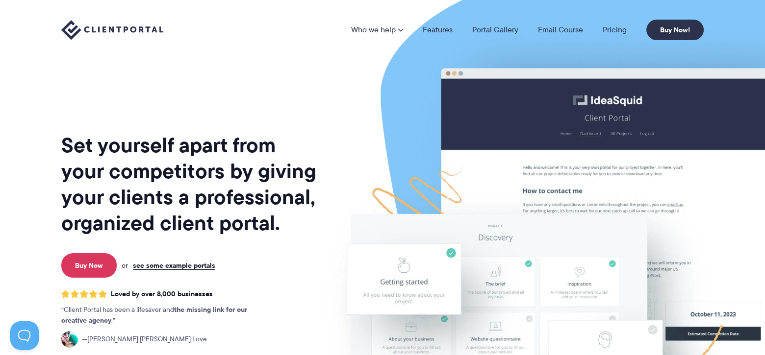
click at [622, 31] on link "Pricing" at bounding box center [615, 30] width 24 height 8
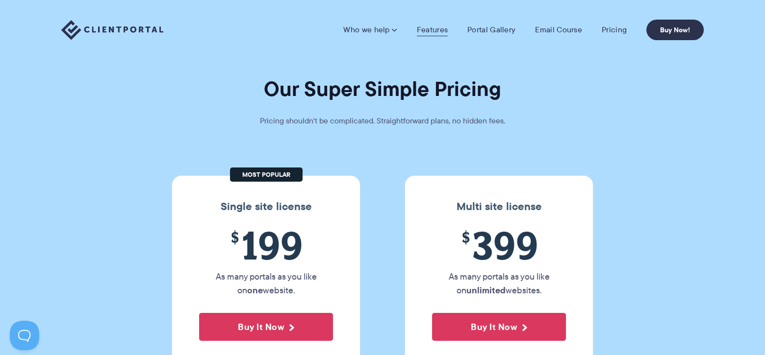
click at [427, 25] on link "Features" at bounding box center [432, 30] width 31 height 10
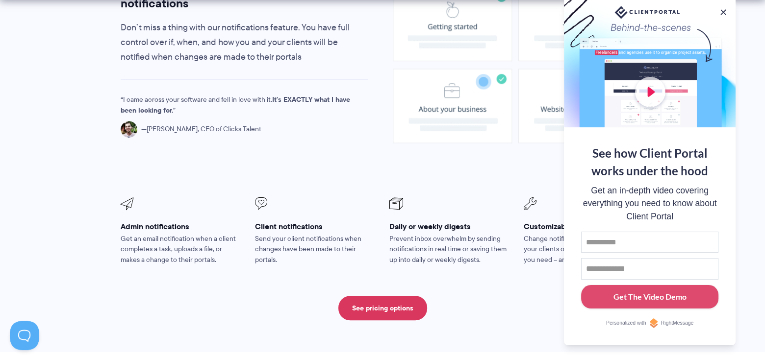
scroll to position [817, 0]
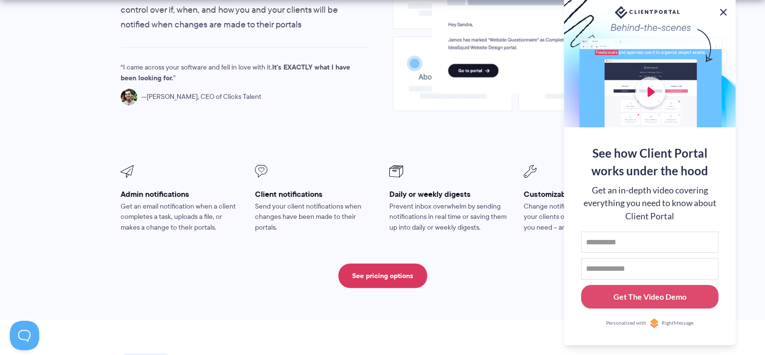
click at [724, 9] on button at bounding box center [723, 12] width 12 height 12
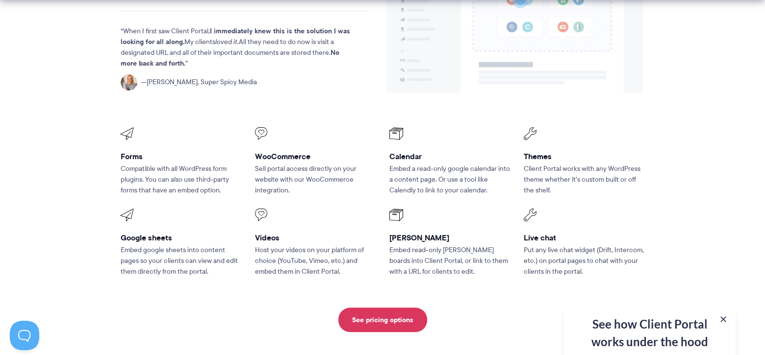
scroll to position [1471, 0]
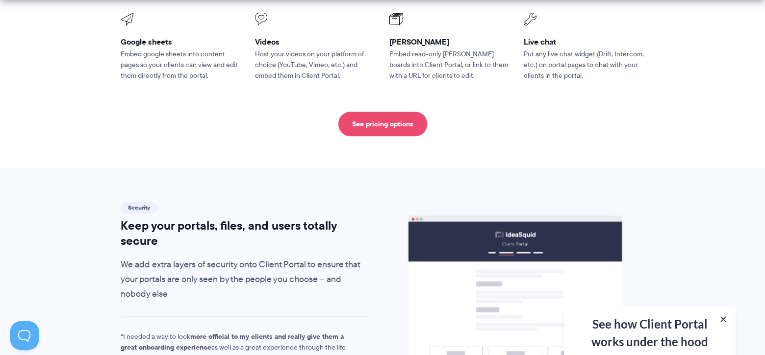
click at [412, 112] on link "See pricing options" at bounding box center [382, 124] width 89 height 25
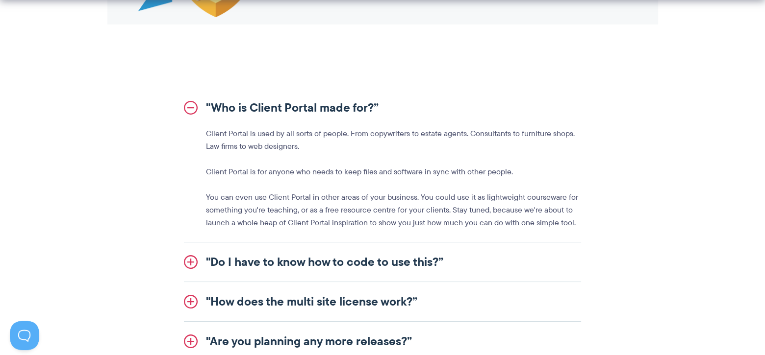
scroll to position [1177, 0]
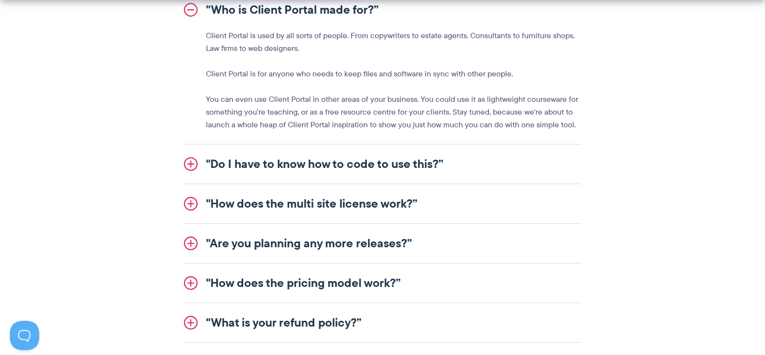
click at [280, 161] on link ""Do I have to know how to code to use this?”" at bounding box center [382, 164] width 397 height 39
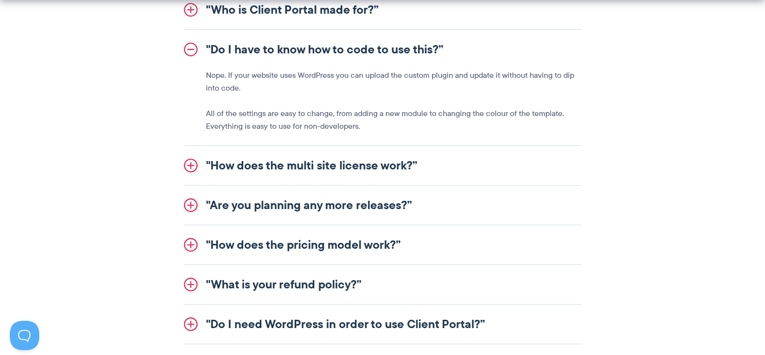
click at [285, 164] on link ""How does the multi site license work?”" at bounding box center [382, 165] width 397 height 39
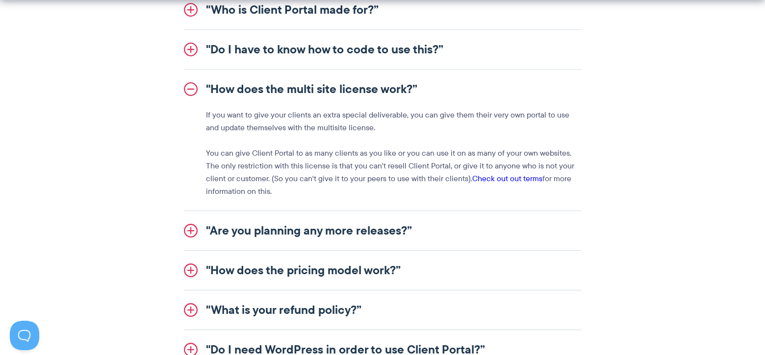
click at [279, 229] on link ""Are you planning any more releases?”" at bounding box center [382, 230] width 397 height 39
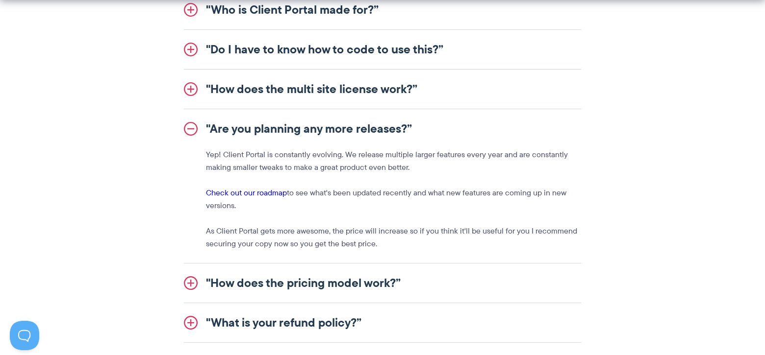
scroll to position [1242, 0]
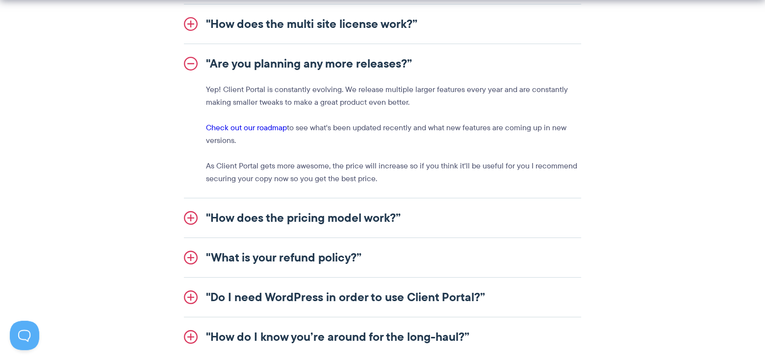
click at [306, 219] on link ""How does the pricing model work?”" at bounding box center [382, 218] width 397 height 39
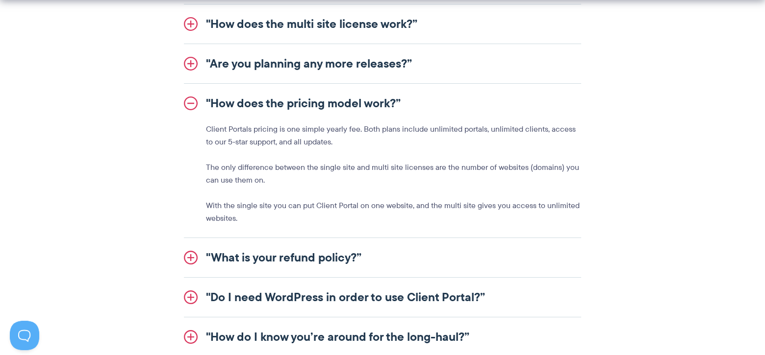
click at [287, 252] on link ""What is your refund policy?”" at bounding box center [382, 257] width 397 height 39
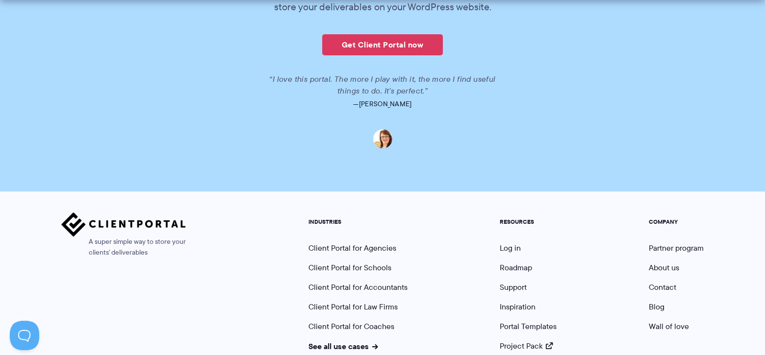
scroll to position [2288, 0]
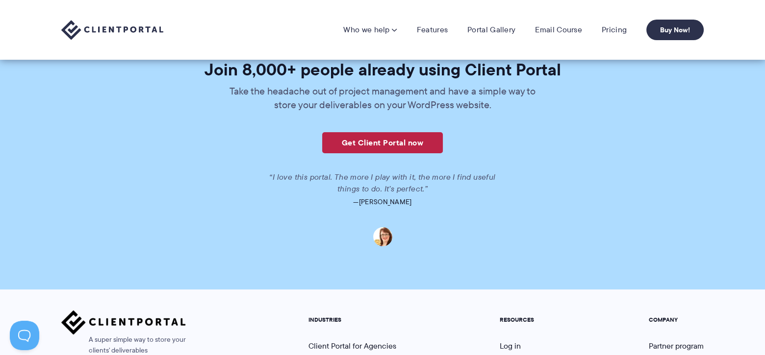
click at [338, 132] on link "Get Client Portal now" at bounding box center [382, 142] width 121 height 21
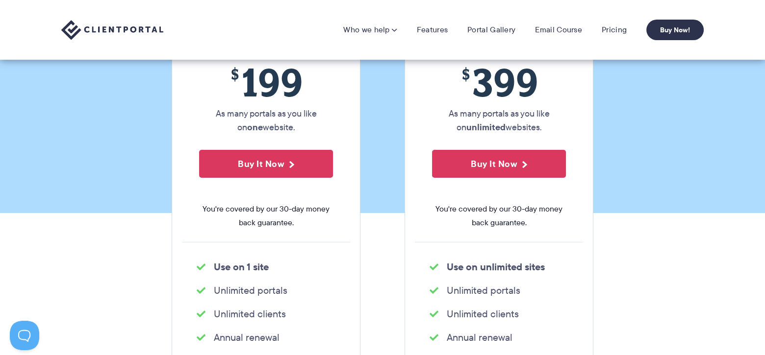
scroll to position [98, 0]
